Goal: Use online tool/utility: Utilize a website feature to perform a specific function

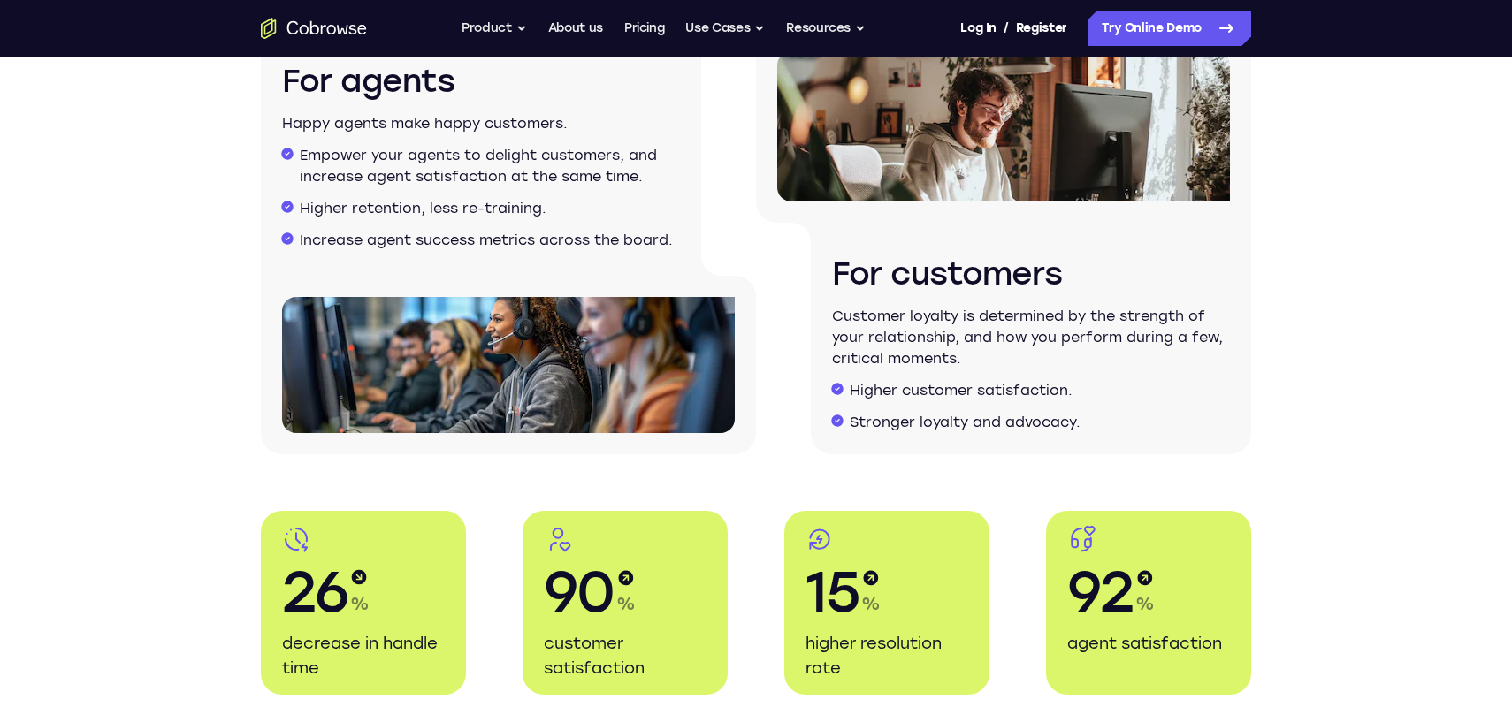
scroll to position [3298, 0]
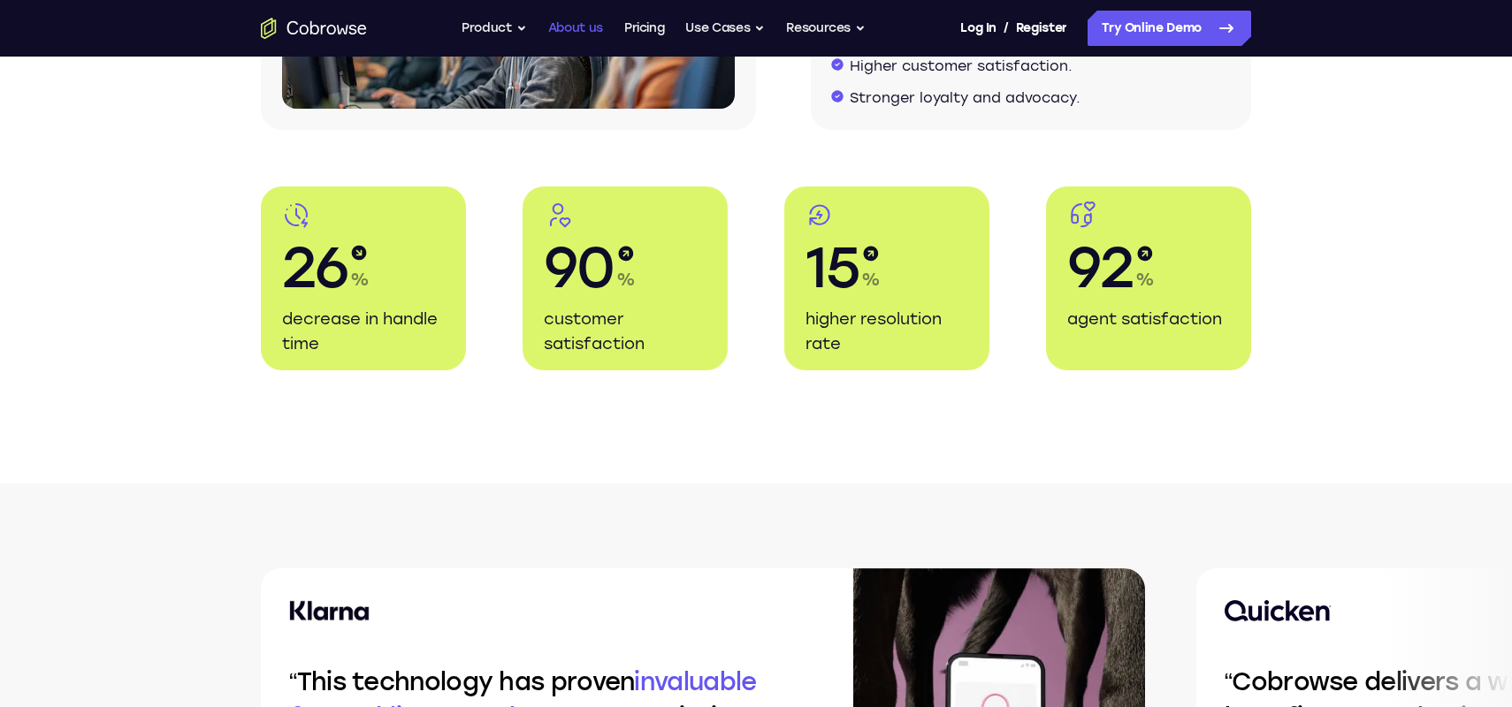
click at [570, 33] on link "About us" at bounding box center [575, 28] width 55 height 35
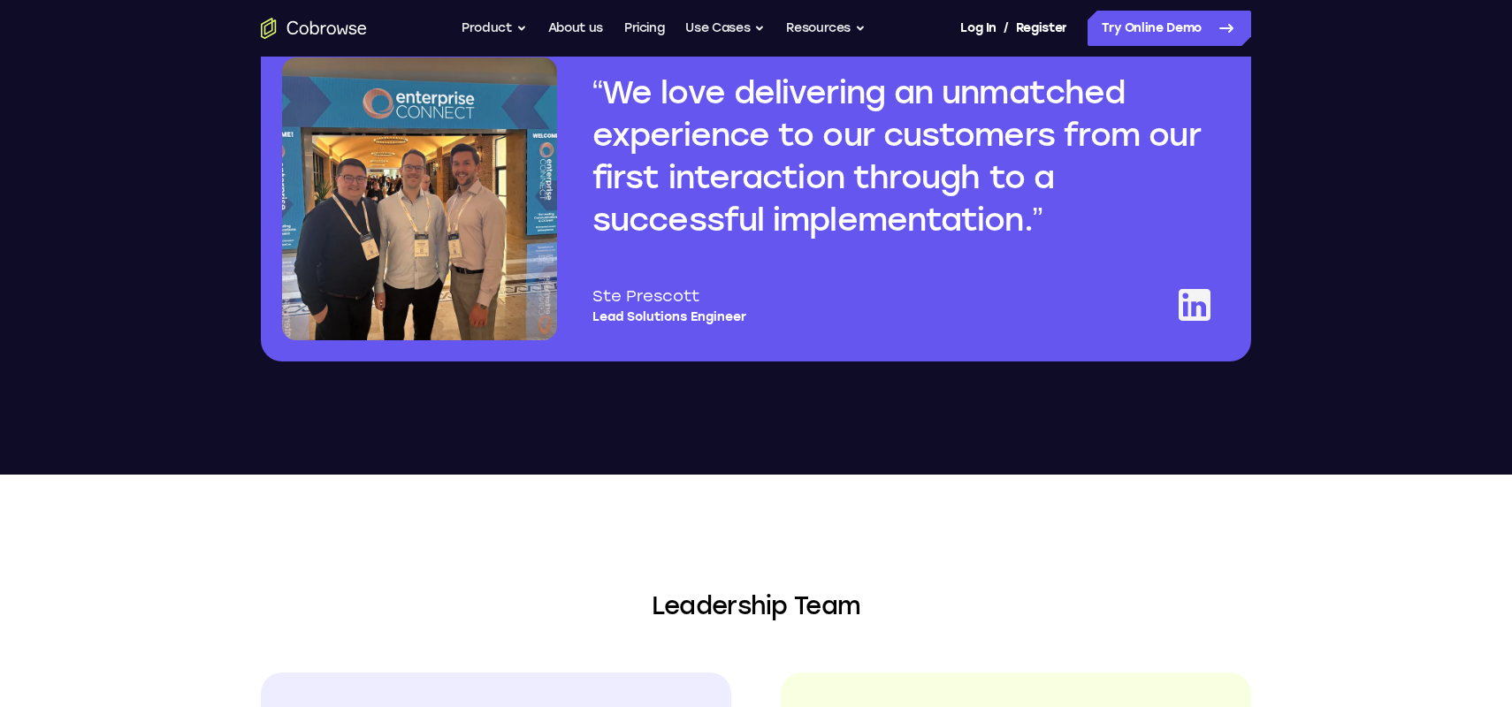
scroll to position [1705, 0]
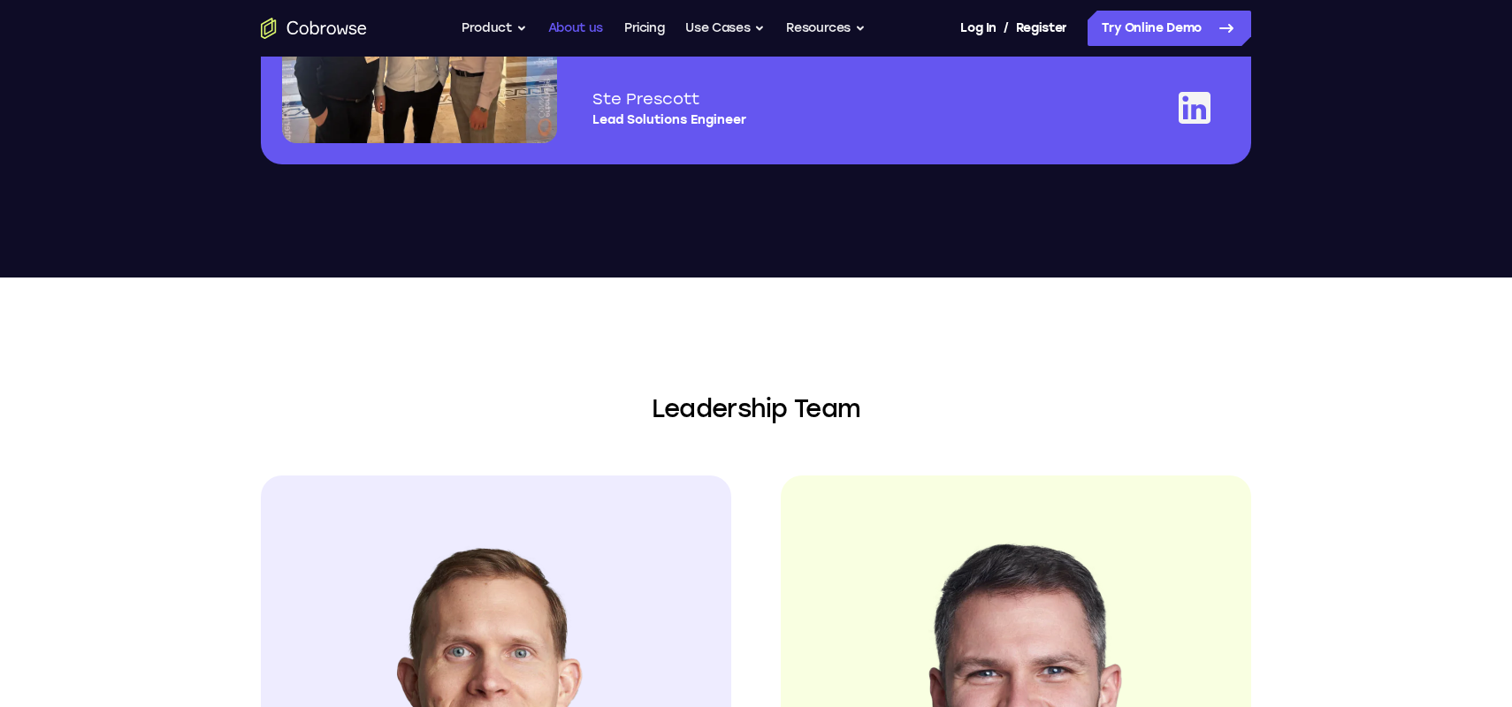
click at [591, 35] on link "About us" at bounding box center [575, 28] width 55 height 35
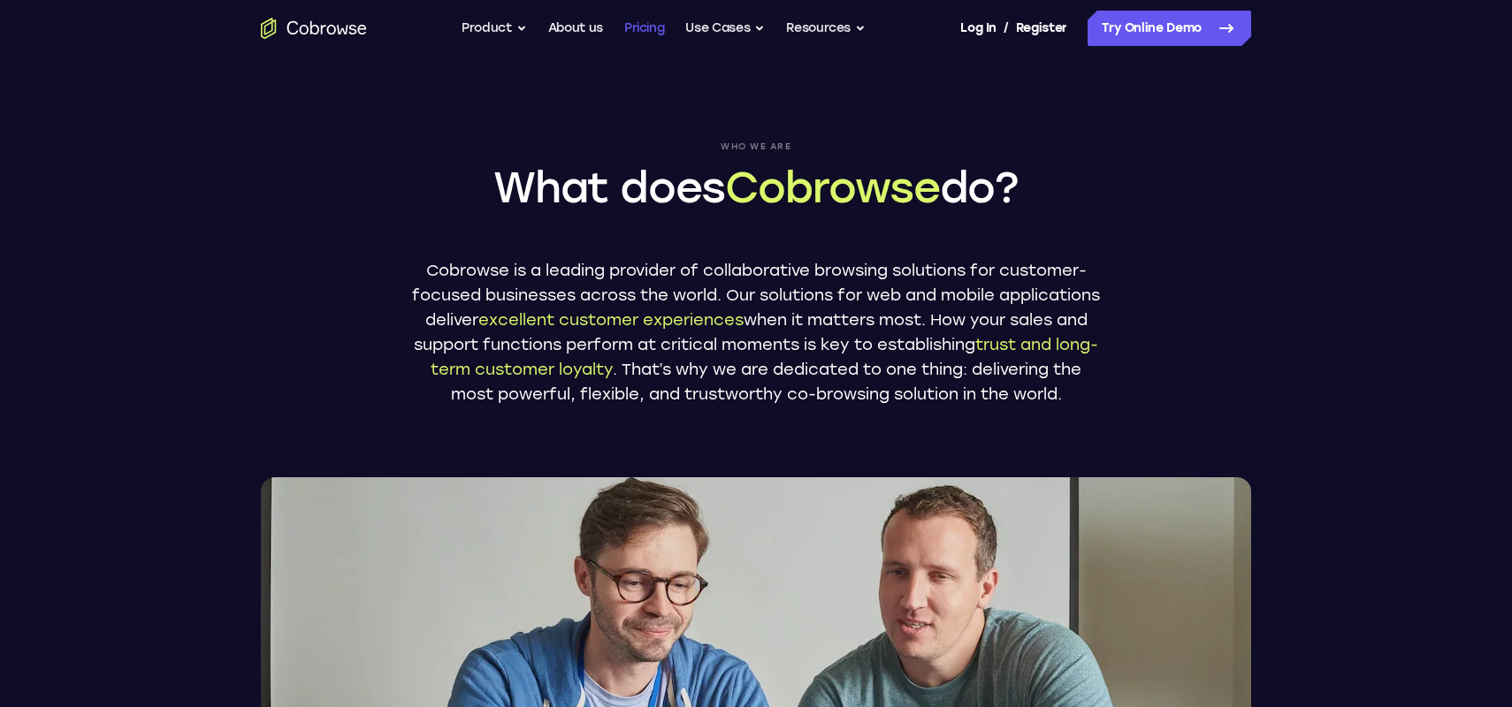
click at [642, 34] on link "Pricing" at bounding box center [644, 28] width 41 height 35
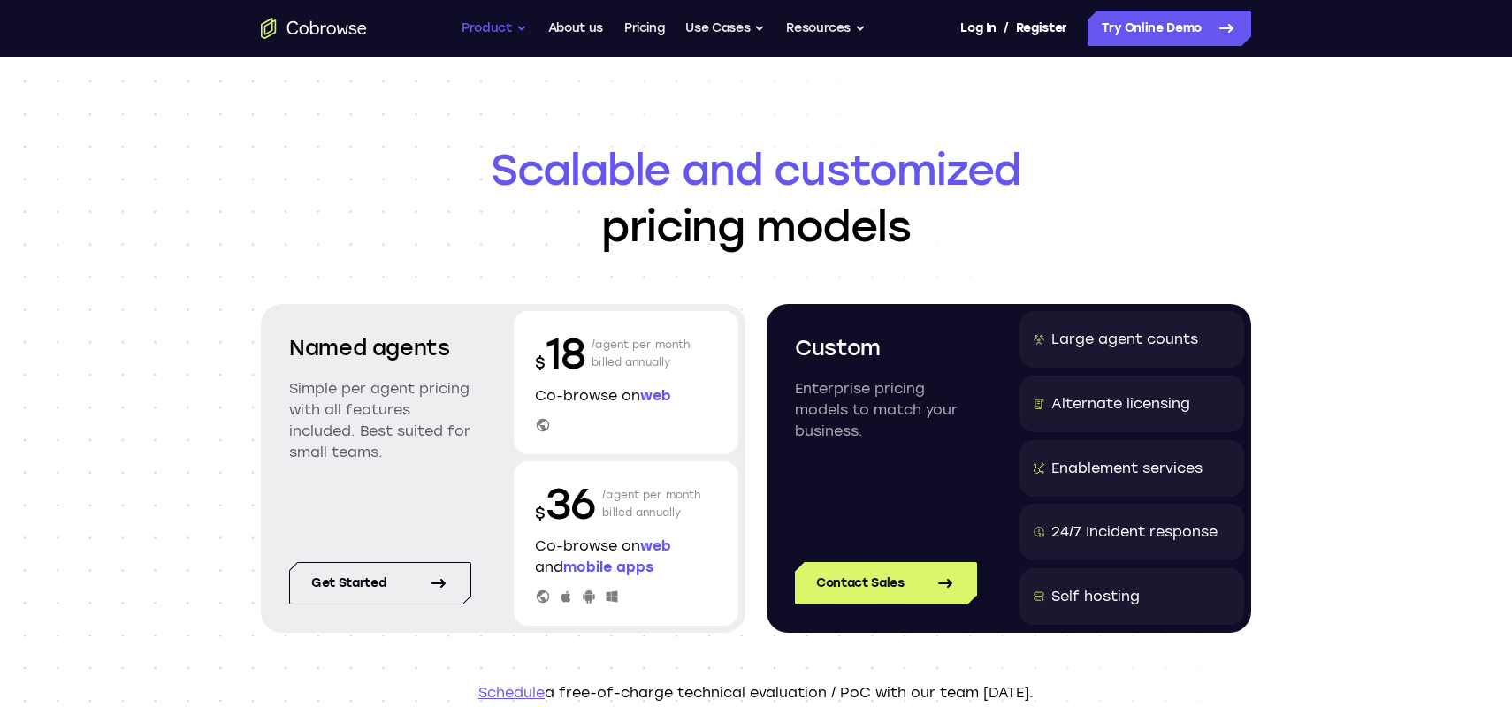
click at [491, 30] on button "Product" at bounding box center [494, 28] width 65 height 35
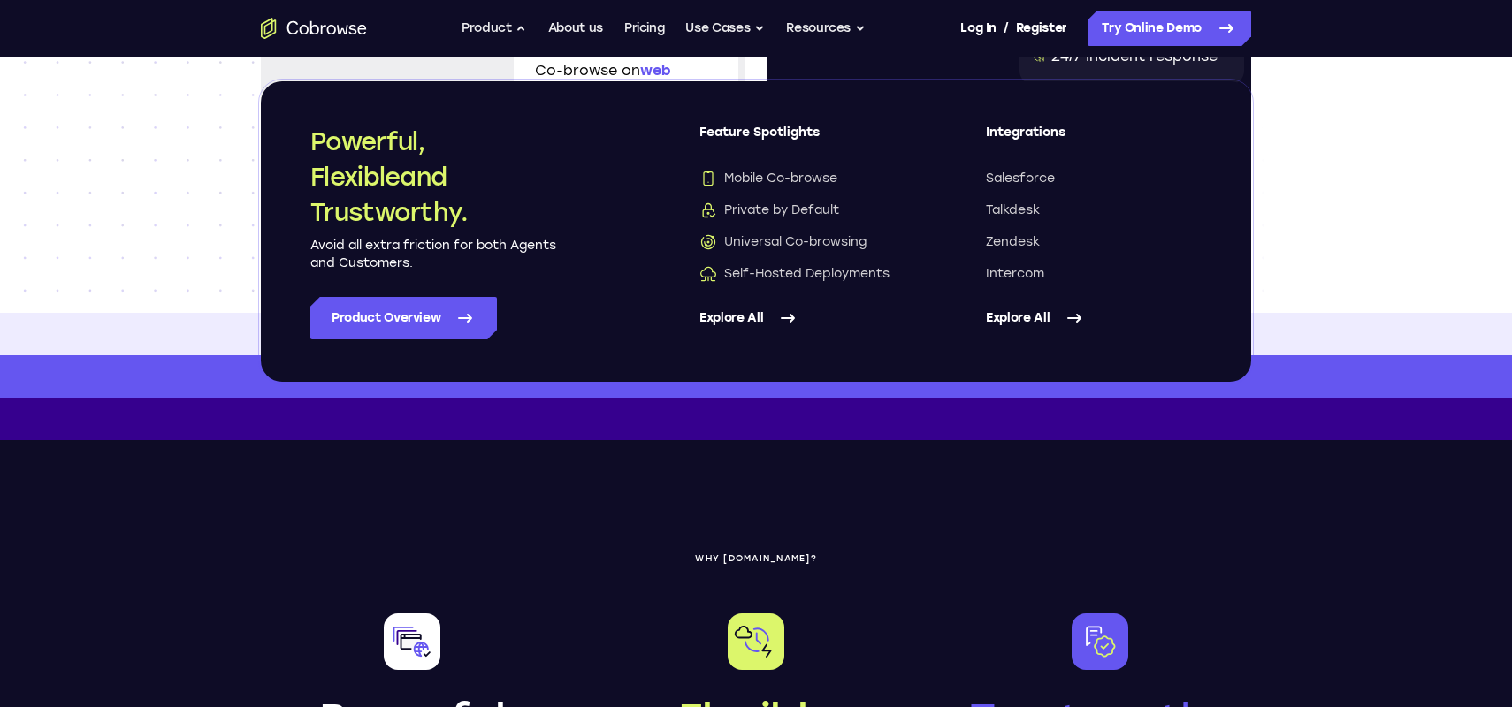
scroll to position [1490, 0]
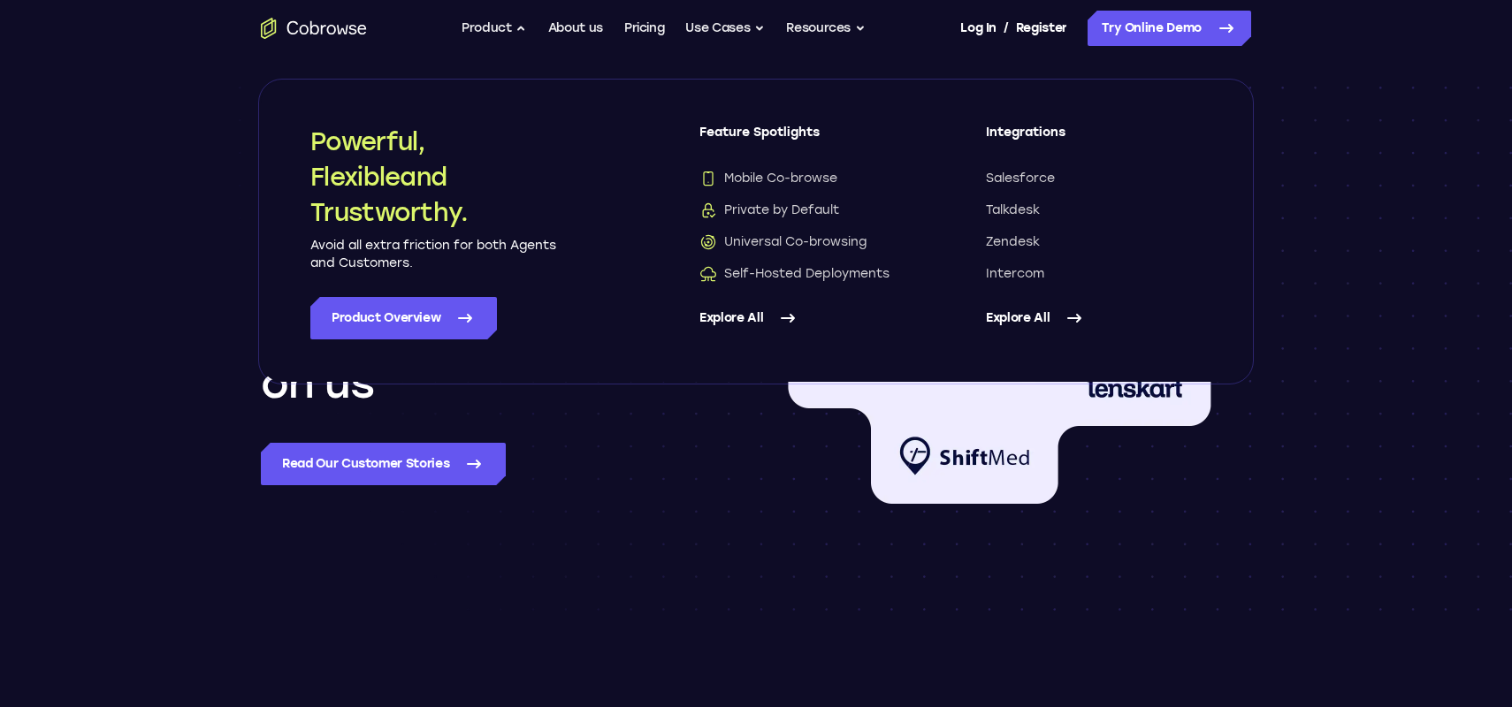
click at [786, 599] on div "These are a few of the enterprise businesses that rely on us Read our customer …" at bounding box center [756, 352] width 1132 height 531
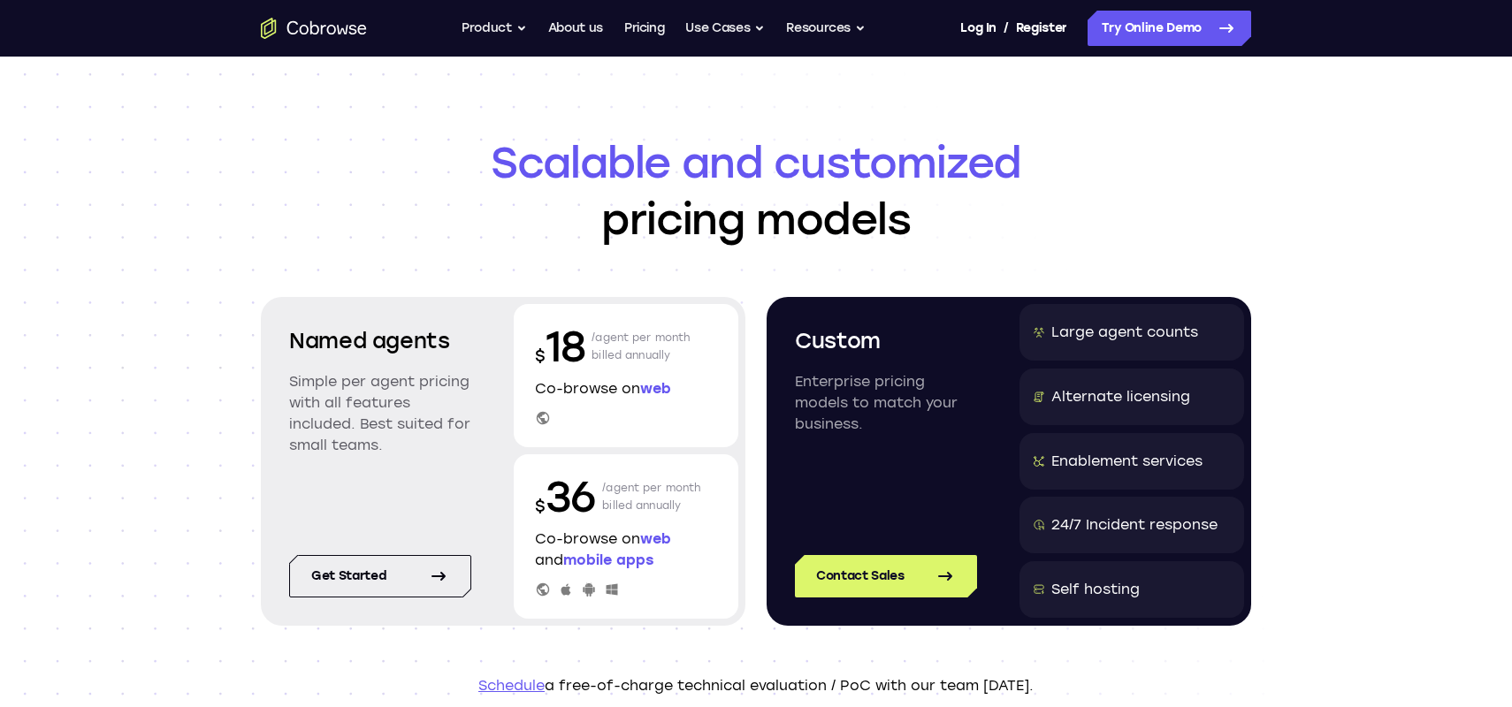
scroll to position [0, 0]
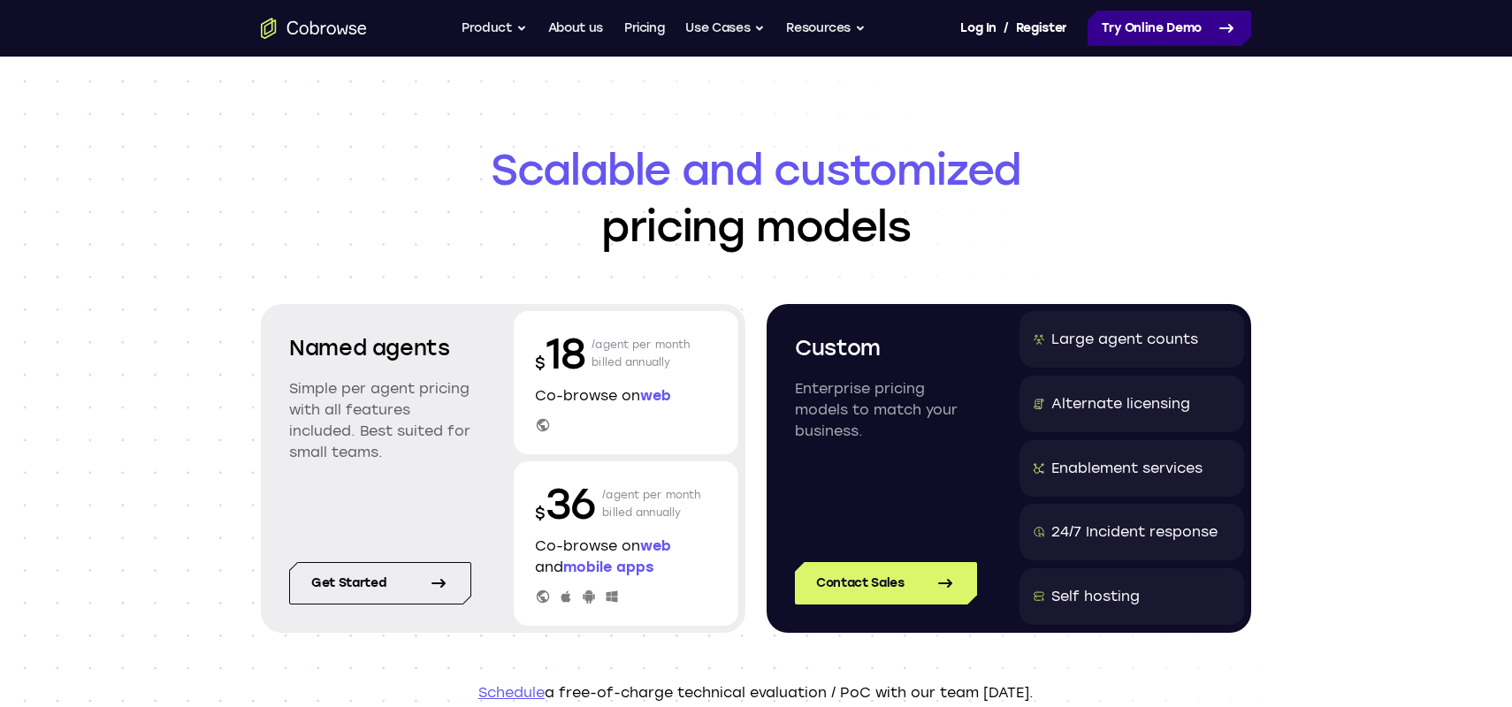
click at [1092, 27] on link "Try Online Demo" at bounding box center [1170, 28] width 164 height 35
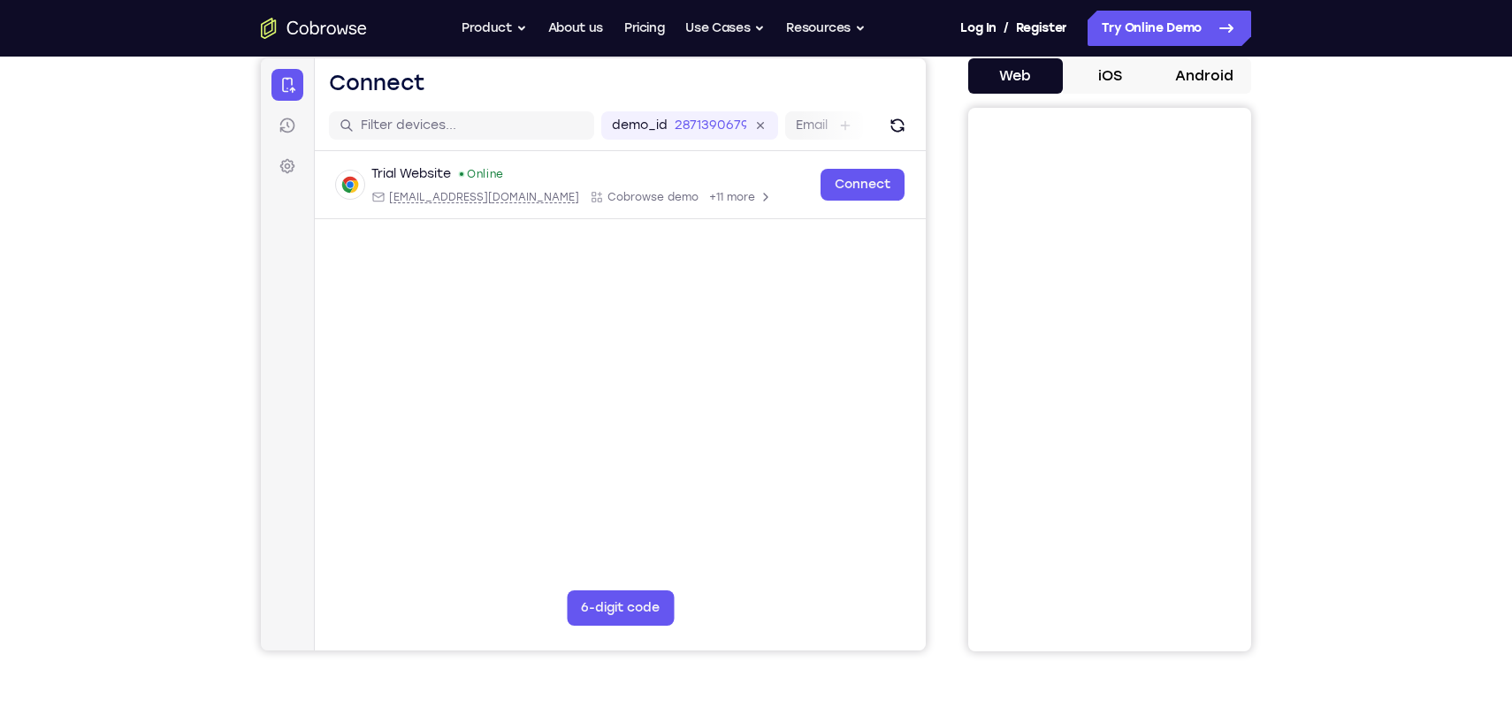
scroll to position [186, 0]
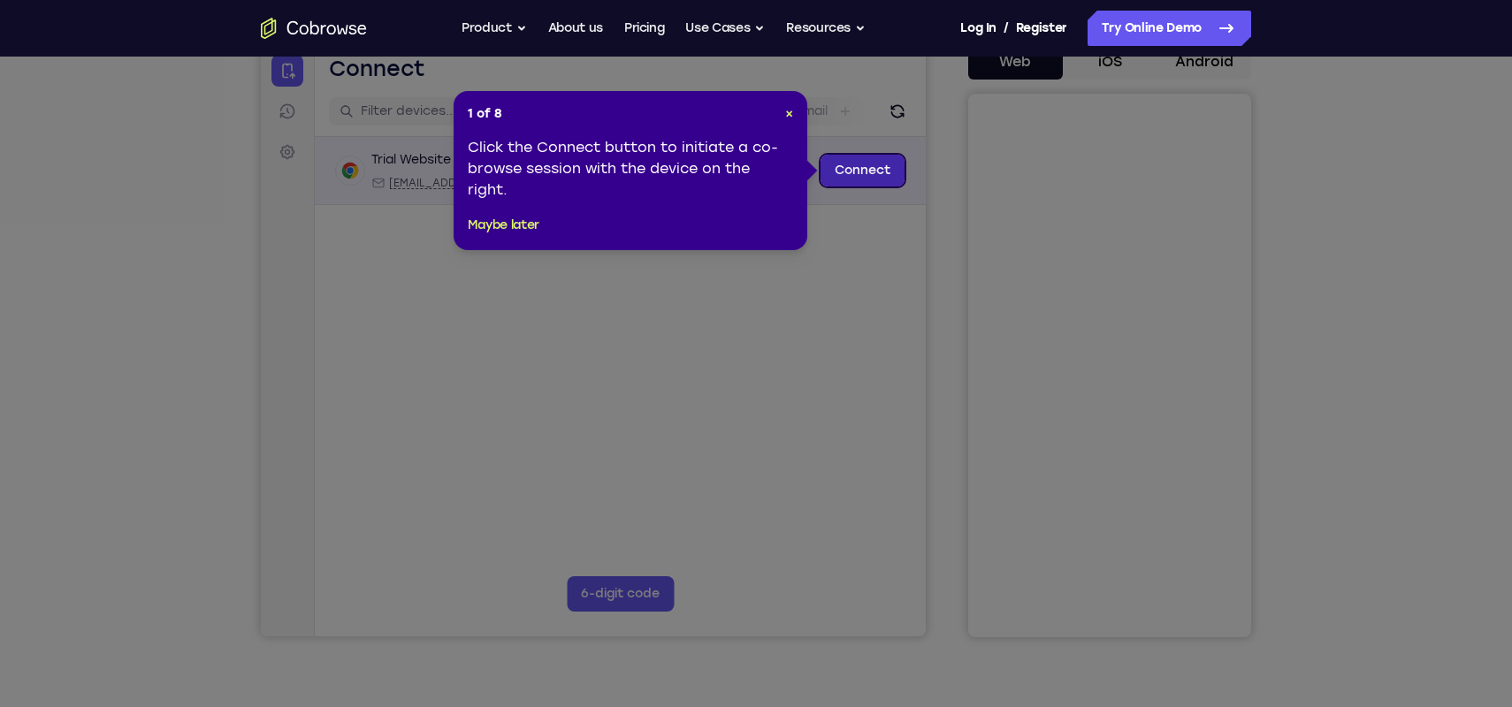
click at [840, 178] on link "Connect" at bounding box center [863, 171] width 84 height 32
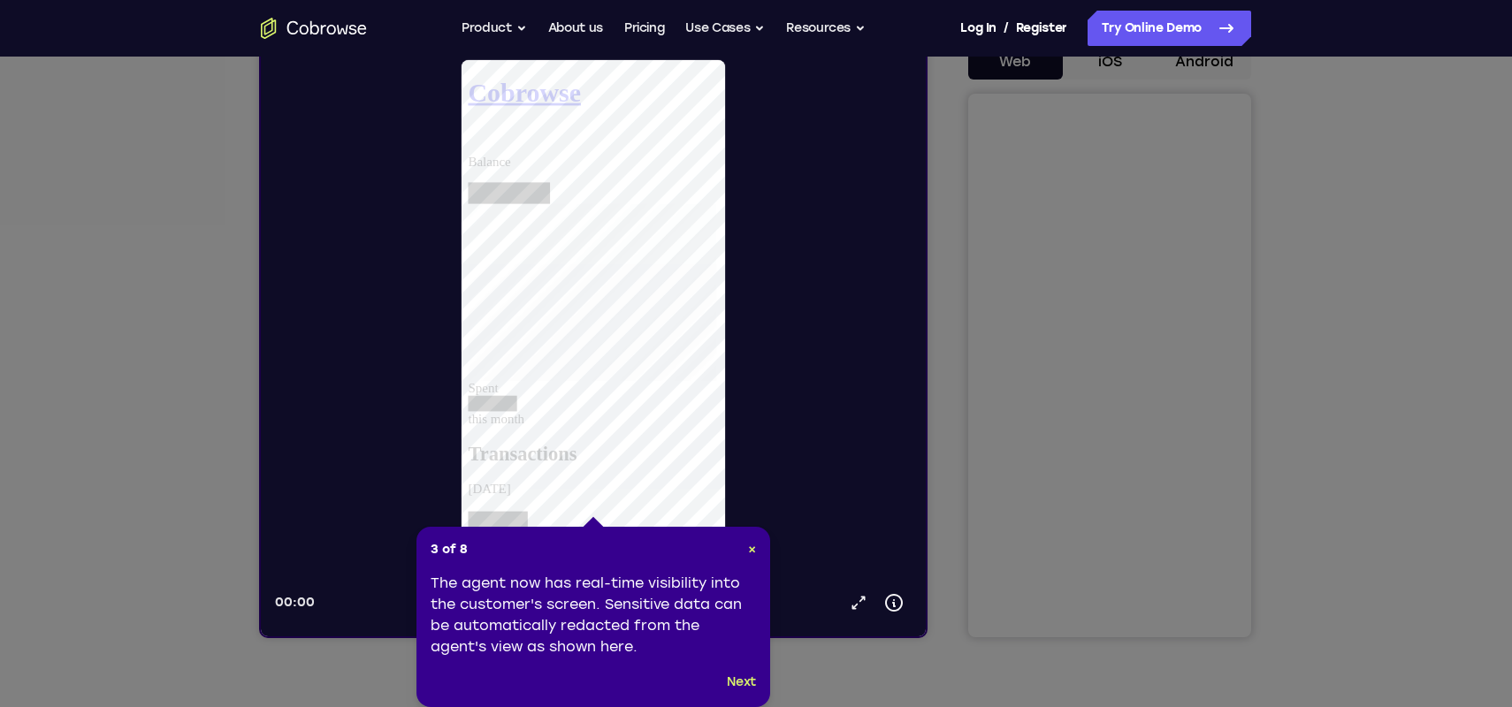
scroll to position [0, 0]
click at [750, 693] on div "3 of 8 × The agent now has real-time visibility into the customer's screen. Sen…" at bounding box center [593, 617] width 354 height 180
click at [743, 687] on button "Next" at bounding box center [741, 682] width 29 height 21
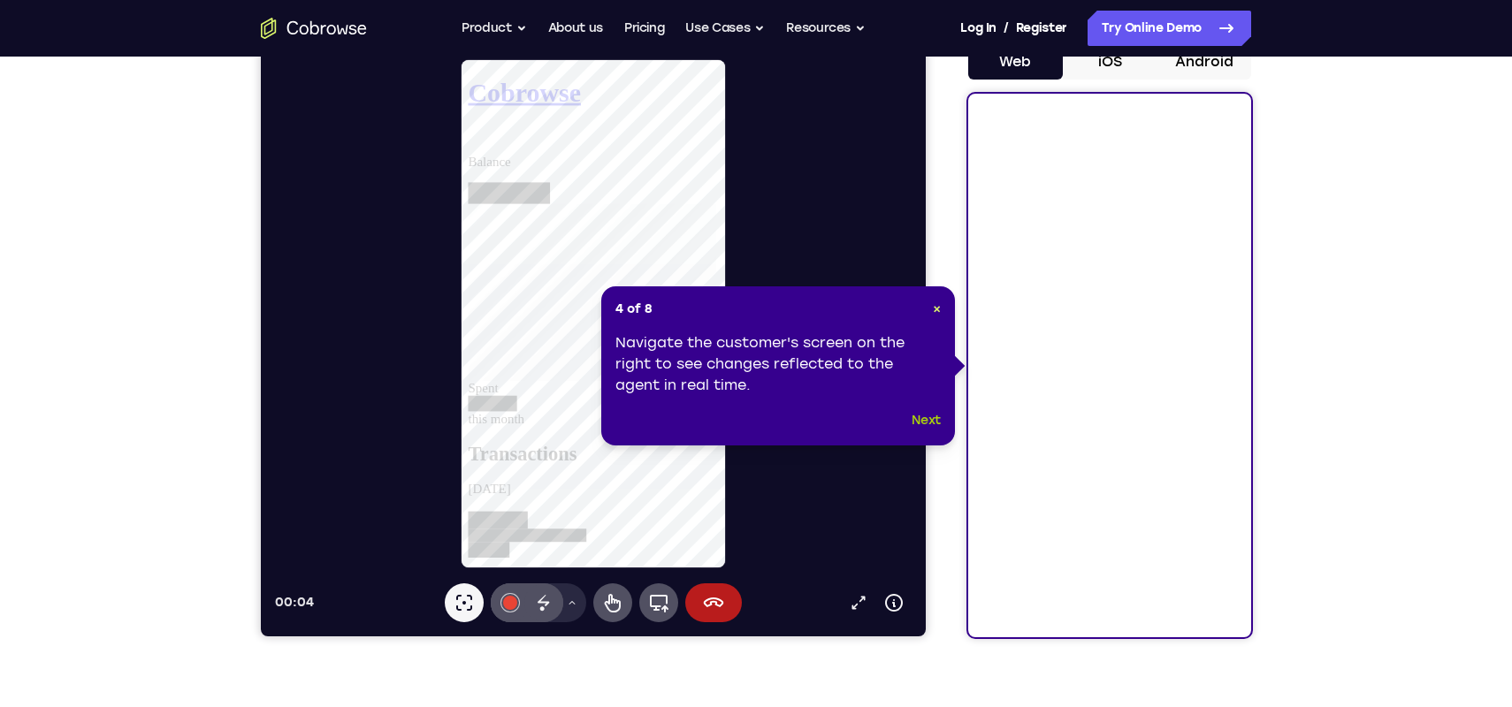
click at [935, 415] on button "Next" at bounding box center [926, 420] width 29 height 21
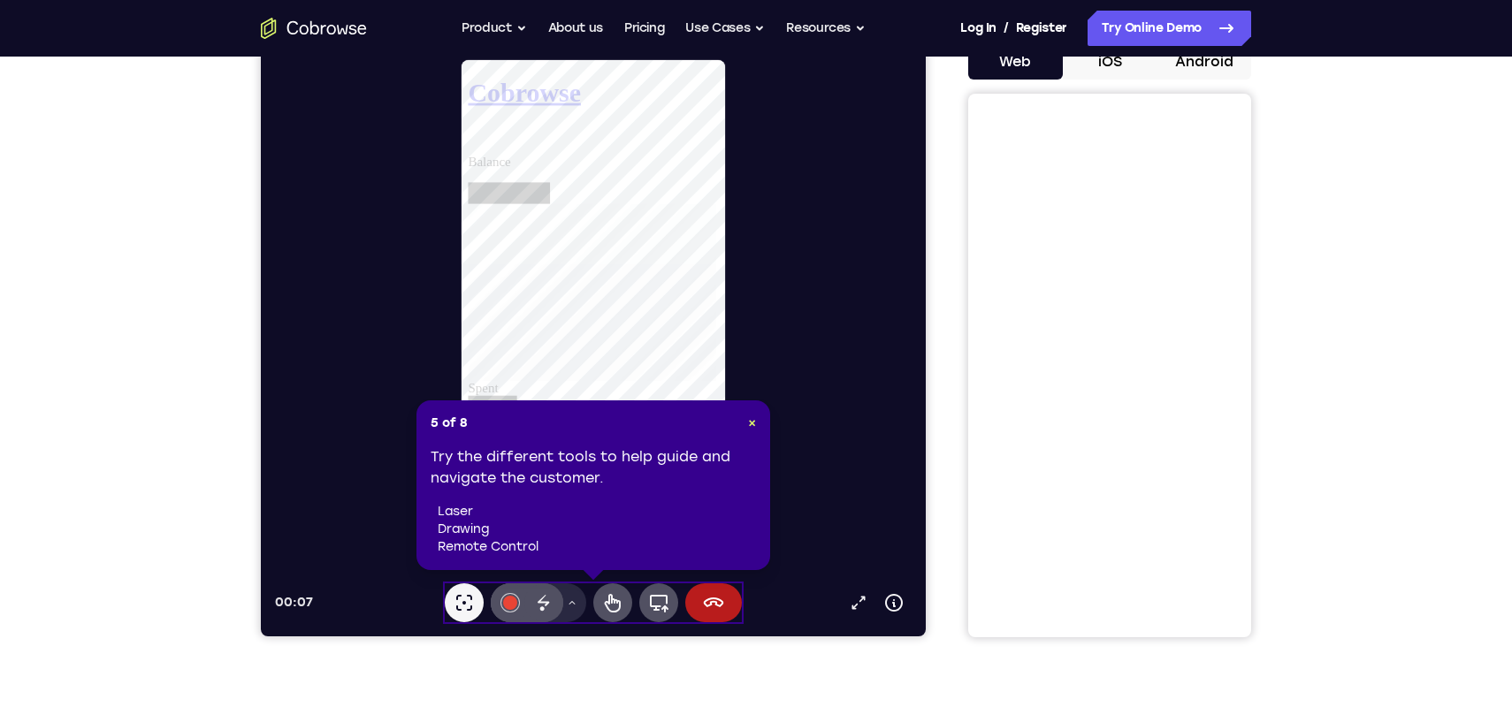
click at [745, 425] on header "5 of 8 ×" at bounding box center [593, 424] width 325 height 18
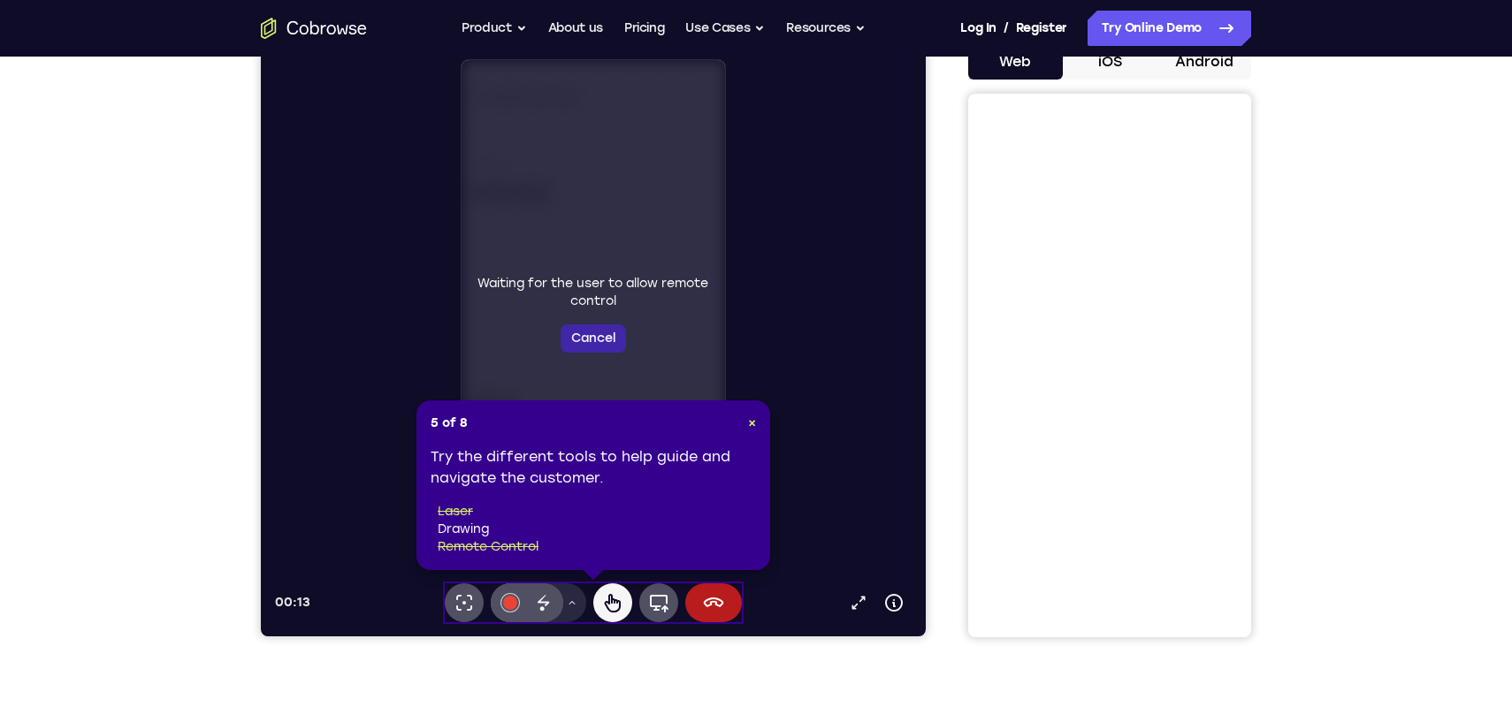
click at [604, 344] on button "Cancel" at bounding box center [593, 338] width 65 height 28
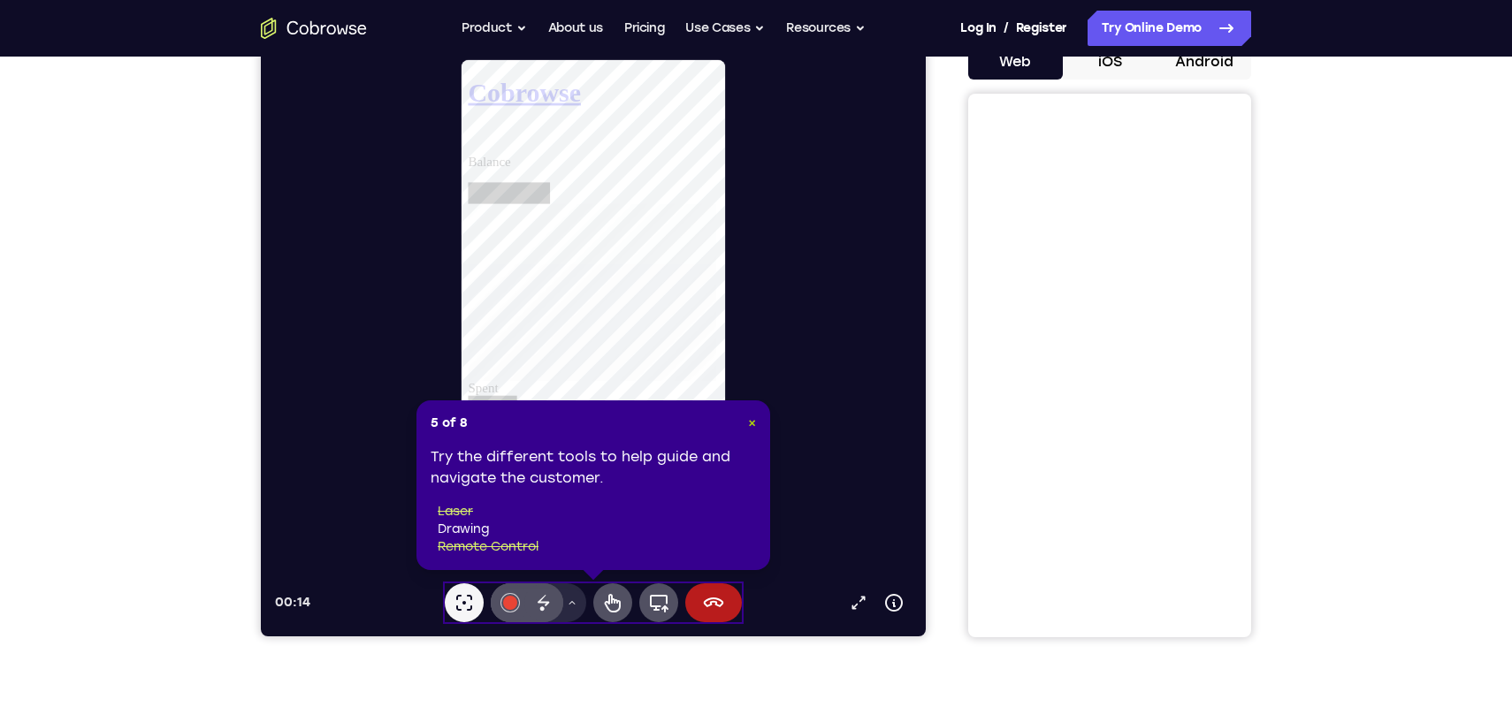
click at [749, 424] on span "×" at bounding box center [752, 423] width 8 height 15
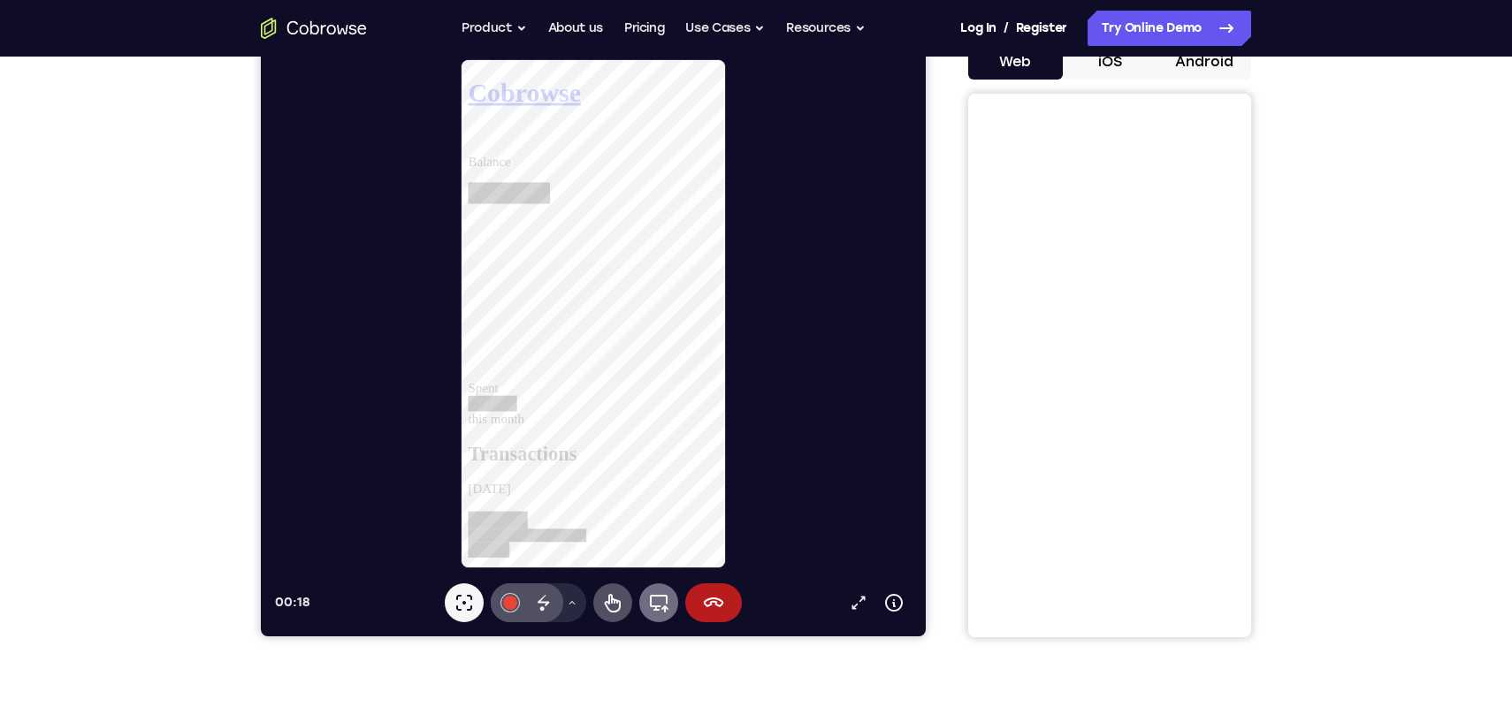
click at [656, 604] on icon at bounding box center [658, 602] width 21 height 21
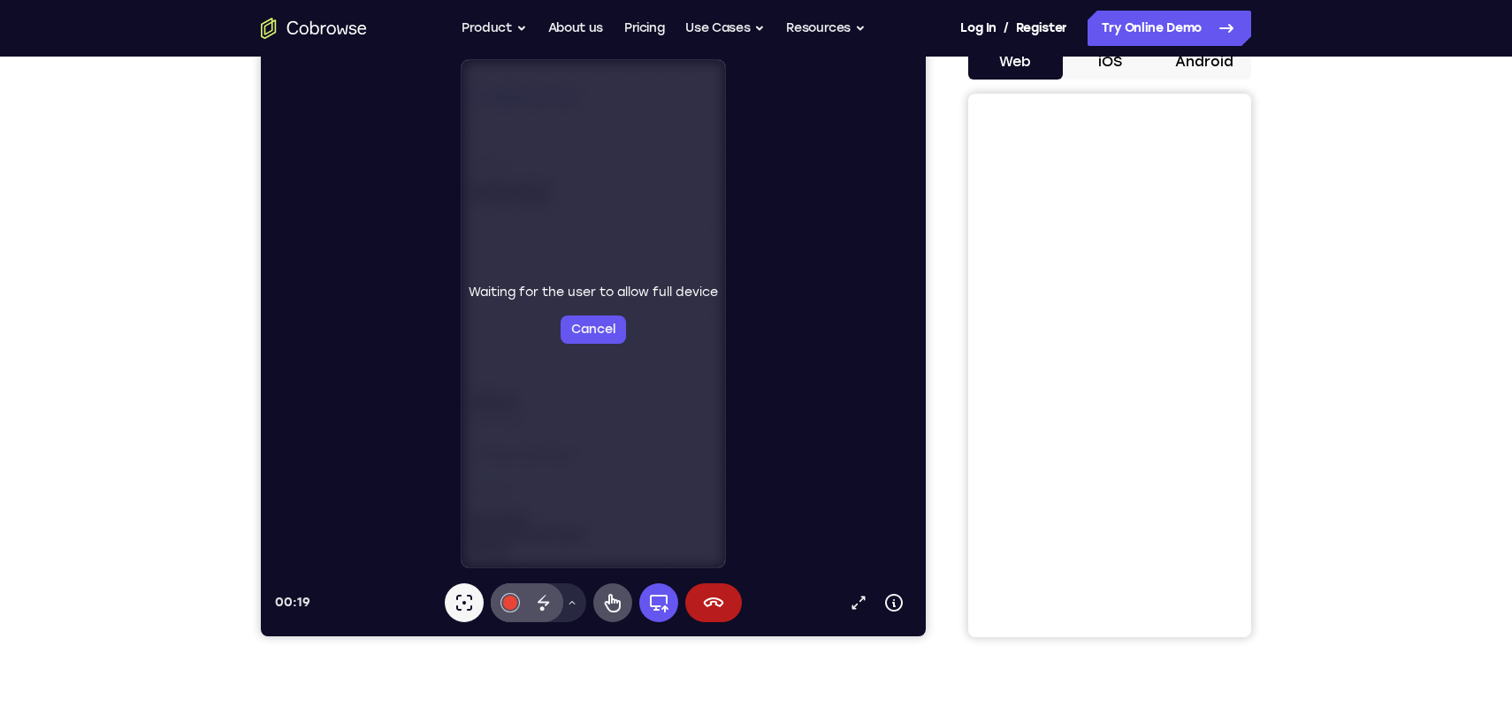
click at [584, 356] on div "Waiting for the user to allow full device Cancel" at bounding box center [594, 314] width 264 height 508
click at [592, 341] on button "Cancel" at bounding box center [593, 330] width 65 height 28
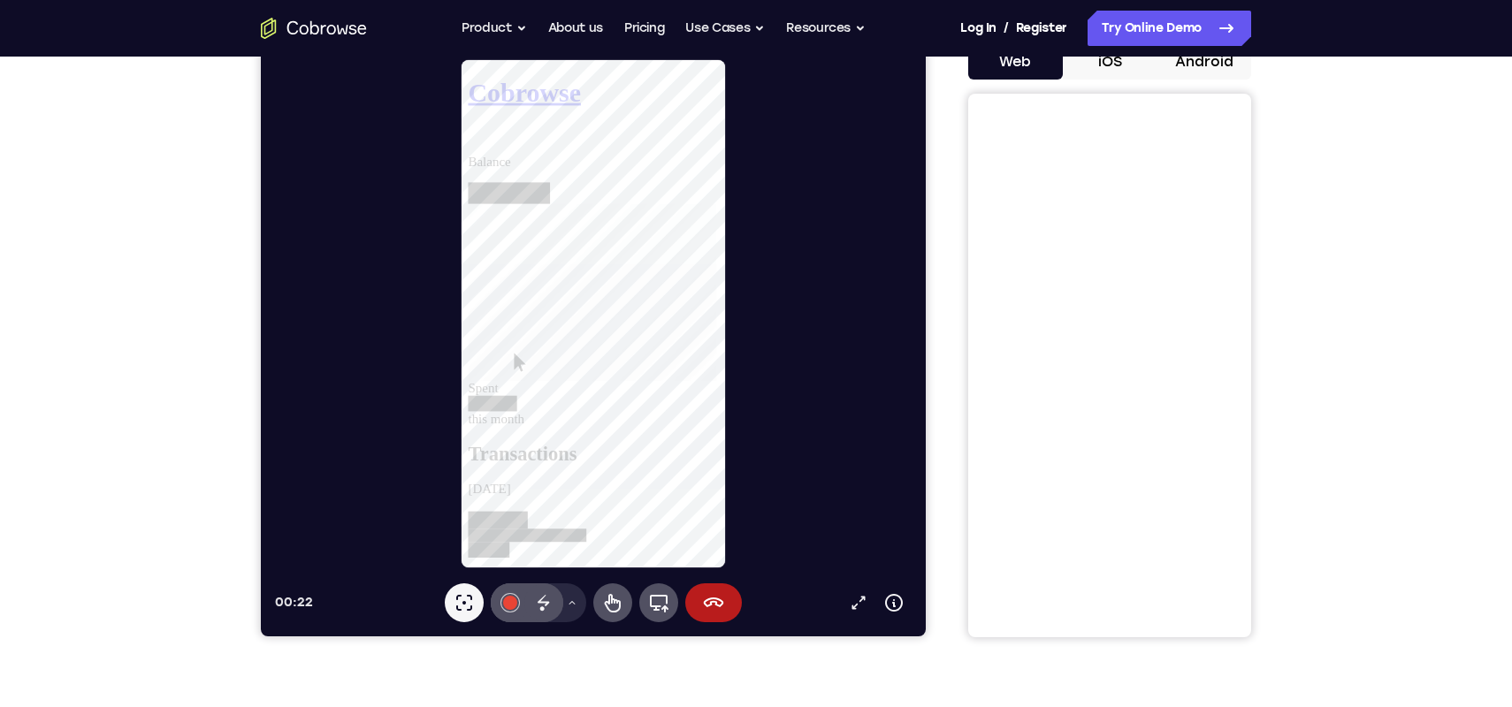
click at [493, 631] on div "00:22 Open in a new tab Device info Expand toolbar Laser pointer #e94435 Disapp…" at bounding box center [593, 340] width 665 height 592
click at [473, 616] on button "Laser pointer" at bounding box center [464, 603] width 39 height 39
